Goal: Information Seeking & Learning: Learn about a topic

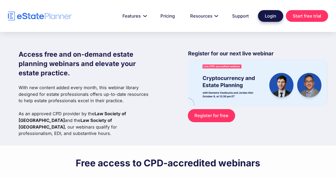
click at [273, 16] on link "Login" at bounding box center [270, 16] width 25 height 12
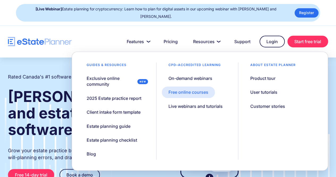
click at [190, 89] on div "Free online courses" at bounding box center [188, 92] width 40 height 6
